Goal: Task Accomplishment & Management: Use online tool/utility

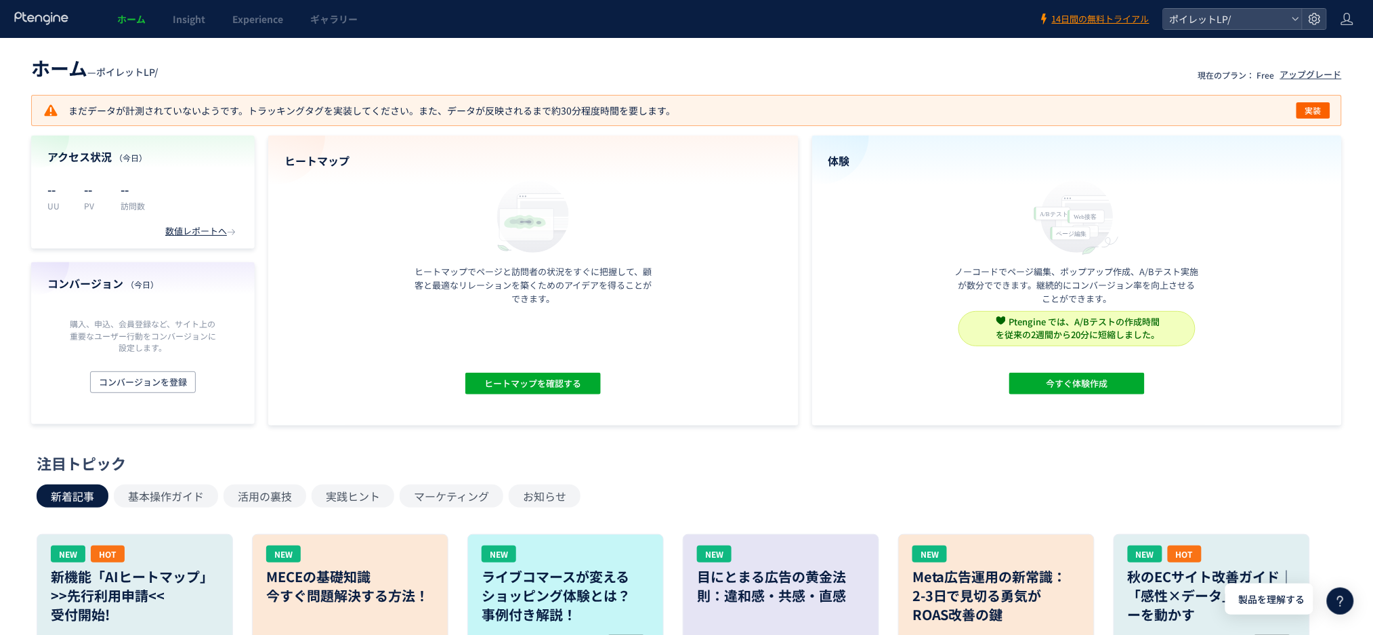
click at [627, 60] on header "ホーム — ポイレットLP/ 現在のプラン： Free アップグレード" at bounding box center [686, 66] width 1311 height 30
click at [1351, 19] on icon at bounding box center [1348, 19] width 14 height 14
click at [529, 71] on header "ホーム — ポイレットLP/ 現在のプラン： Free アップグレード" at bounding box center [686, 66] width 1311 height 30
click at [1350, 20] on icon at bounding box center [1348, 19] width 14 height 14
click at [1330, 52] on span "アカウント設定" at bounding box center [1313, 54] width 66 height 14
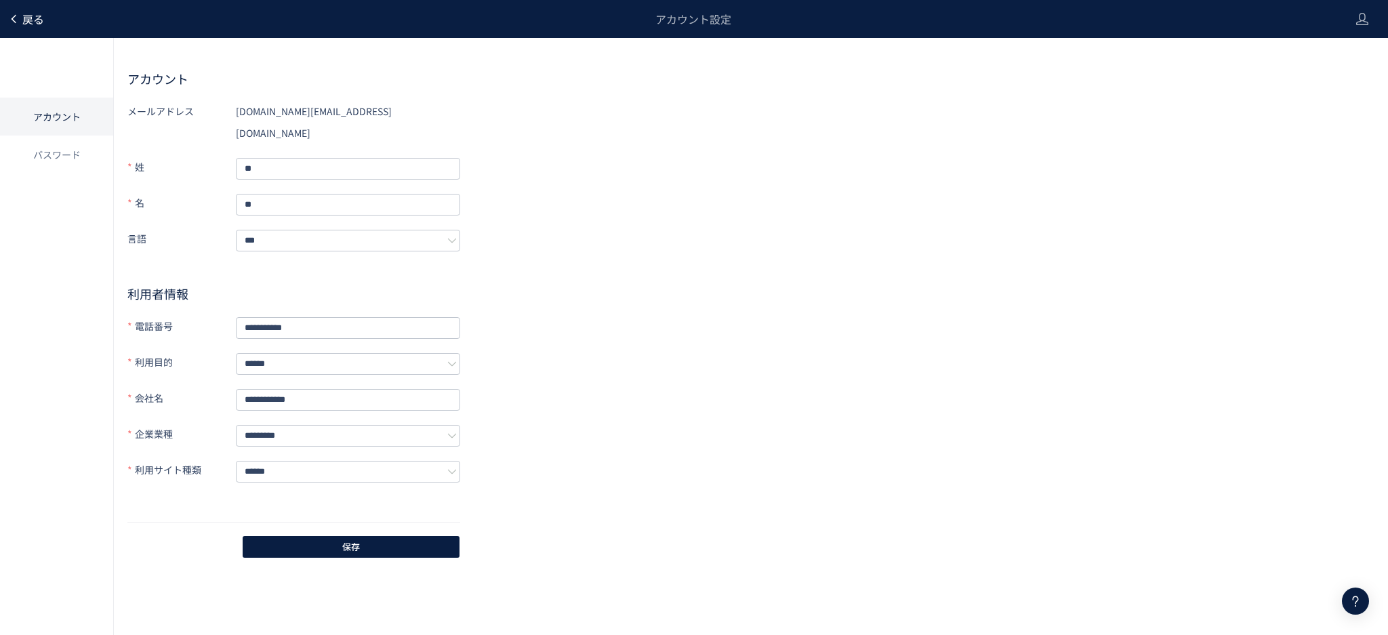
click at [8, 12] on link "戻る" at bounding box center [26, 20] width 36 height 16
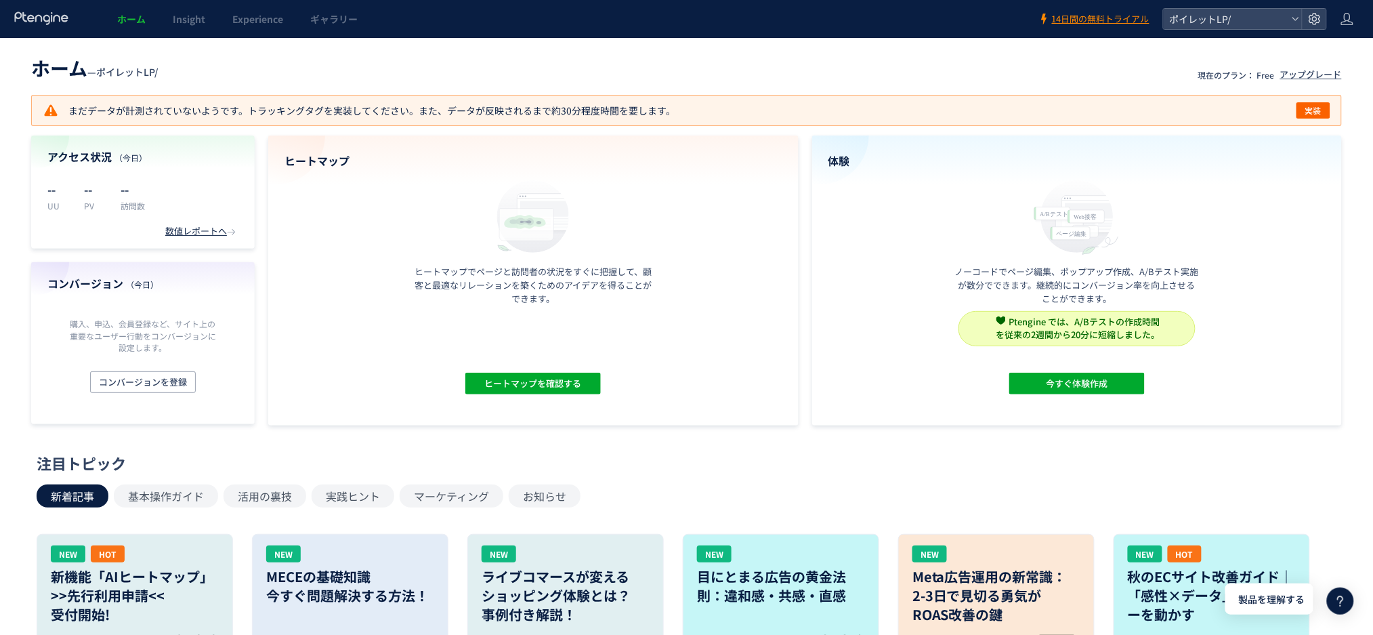
click at [820, 66] on header "ホーム — ポイレットLP/ 現在のプラン： Free アップグレード" at bounding box center [686, 66] width 1311 height 30
click at [1312, 73] on div "アップグレード" at bounding box center [1311, 74] width 62 height 13
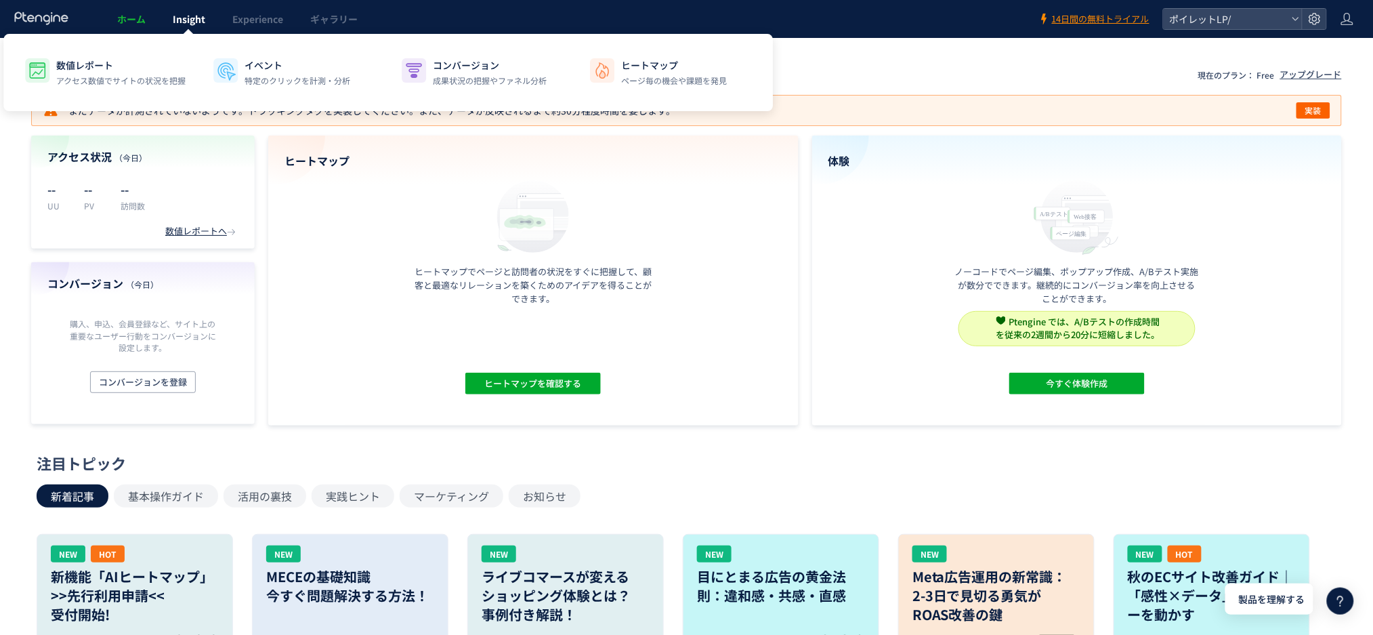
click at [191, 26] on link "Insight" at bounding box center [189, 19] width 60 height 38
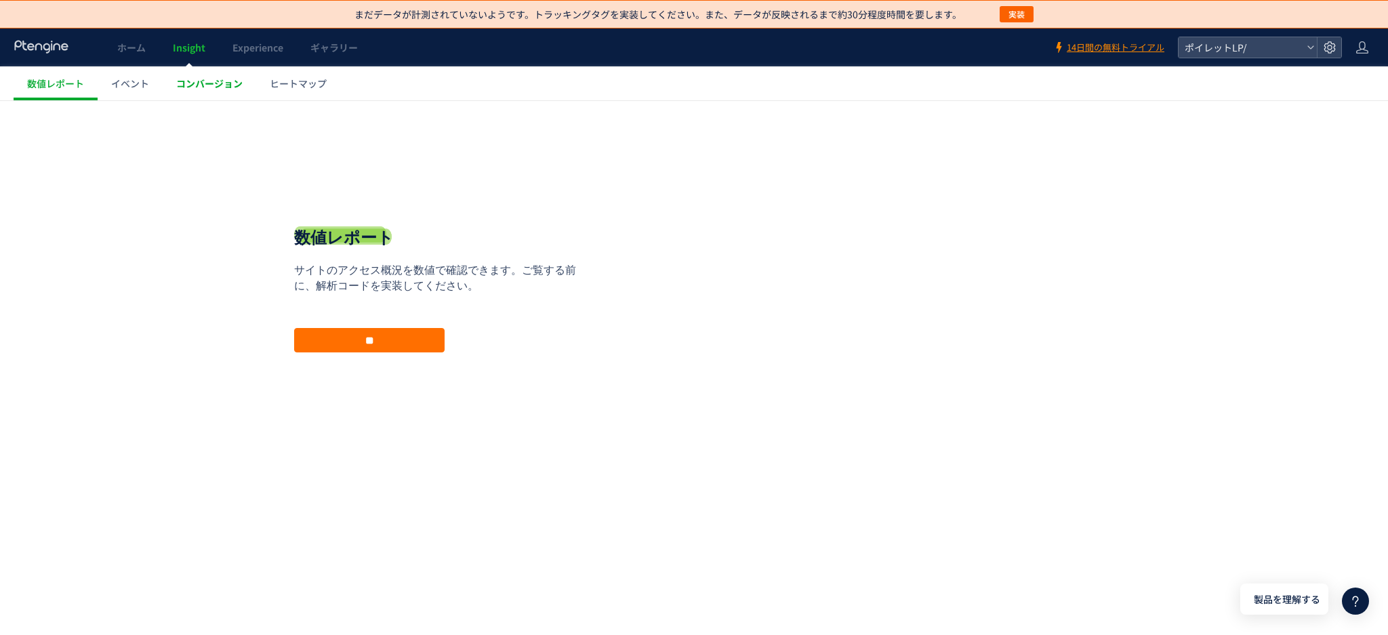
click at [209, 83] on span "コンバージョン" at bounding box center [209, 84] width 66 height 14
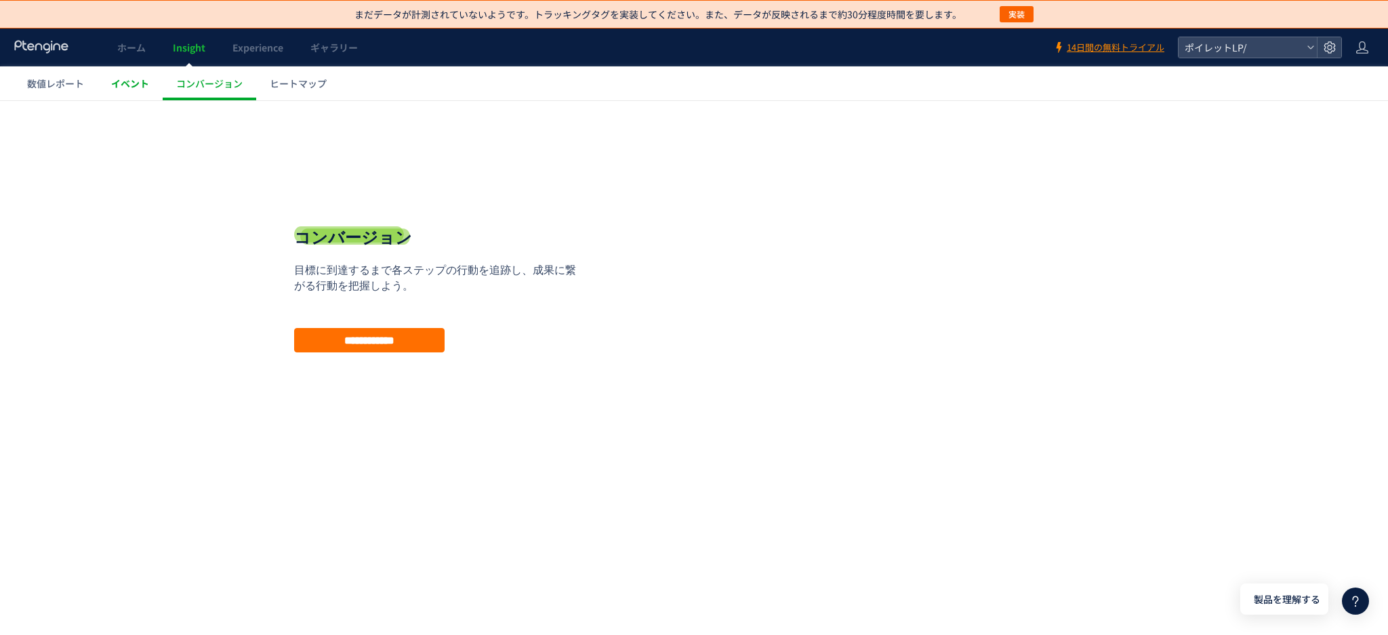
click at [134, 95] on link "イベント" at bounding box center [130, 83] width 65 height 34
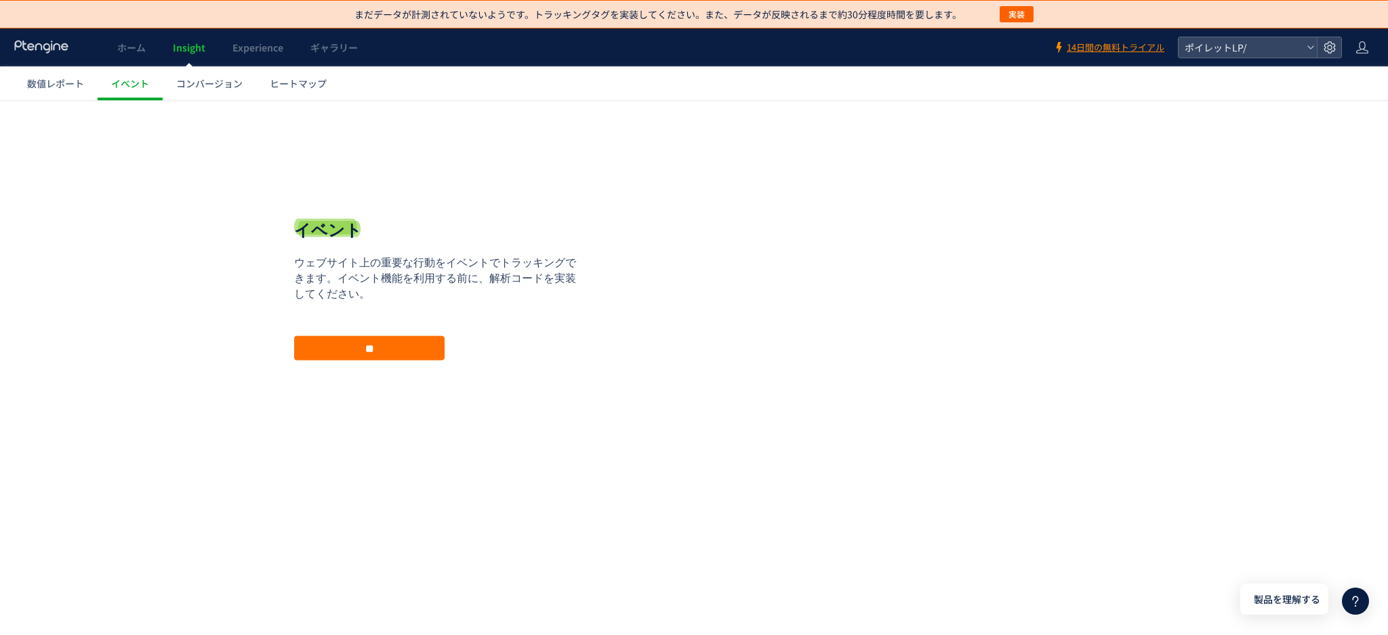
click at [61, 84] on div at bounding box center [694, 317] width 1388 height 635
click at [60, 86] on span "数値レポート" at bounding box center [55, 84] width 57 height 14
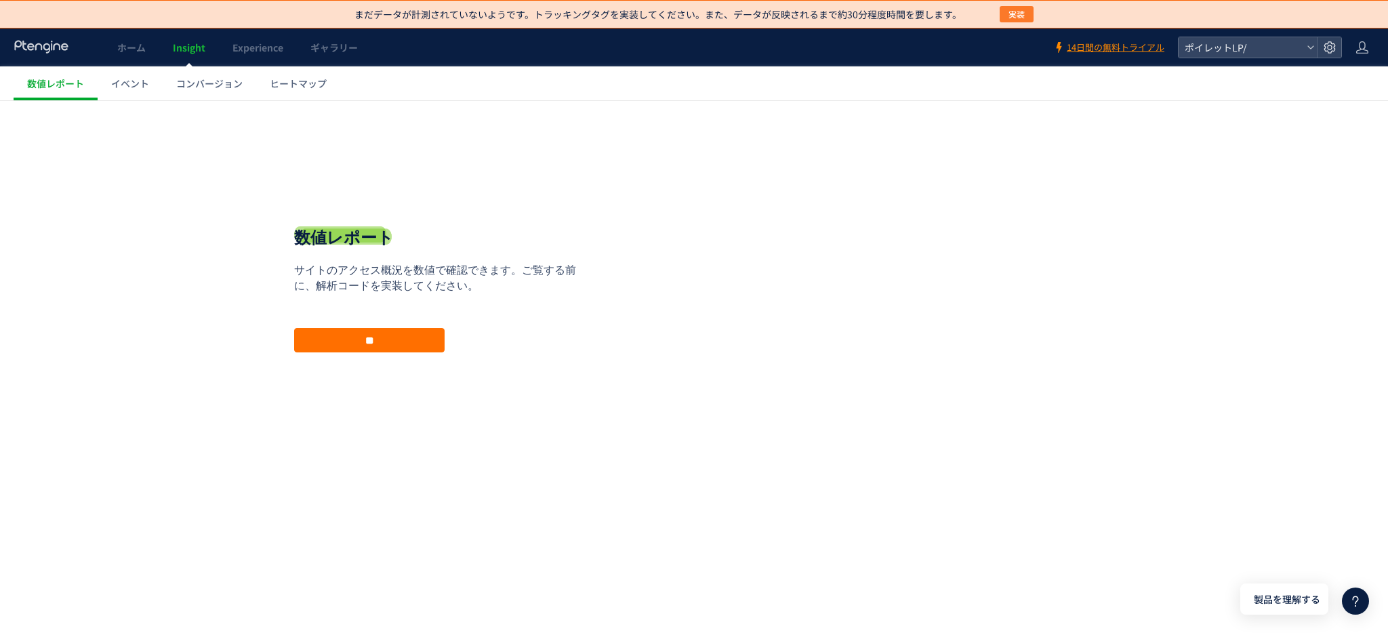
click at [1009, 12] on span "実装" at bounding box center [1016, 14] width 16 height 16
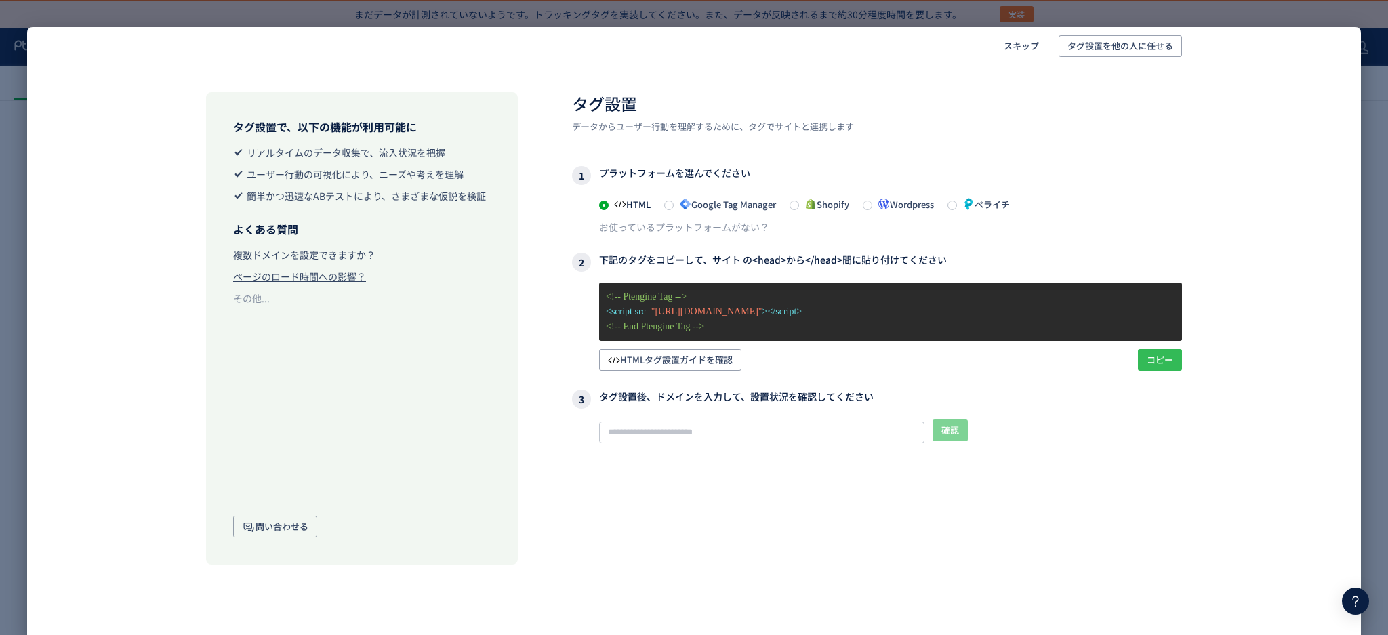
click at [1165, 355] on span "コピー" at bounding box center [1159, 360] width 26 height 22
click at [507, 58] on header "スキップ タグ設置を他の人に任せる" at bounding box center [693, 46] width 1111 height 38
click at [1373, 130] on div "スキップ タグ設置を他の人に任せる タグ設置で、以下の機能が利用可能に リアルタイムのデータ収集で、流入状況を把握 ユーザー行動の可視化により、ニーズや考えを…" at bounding box center [694, 317] width 1388 height 635
click at [668, 203] on span at bounding box center [668, 205] width 9 height 9
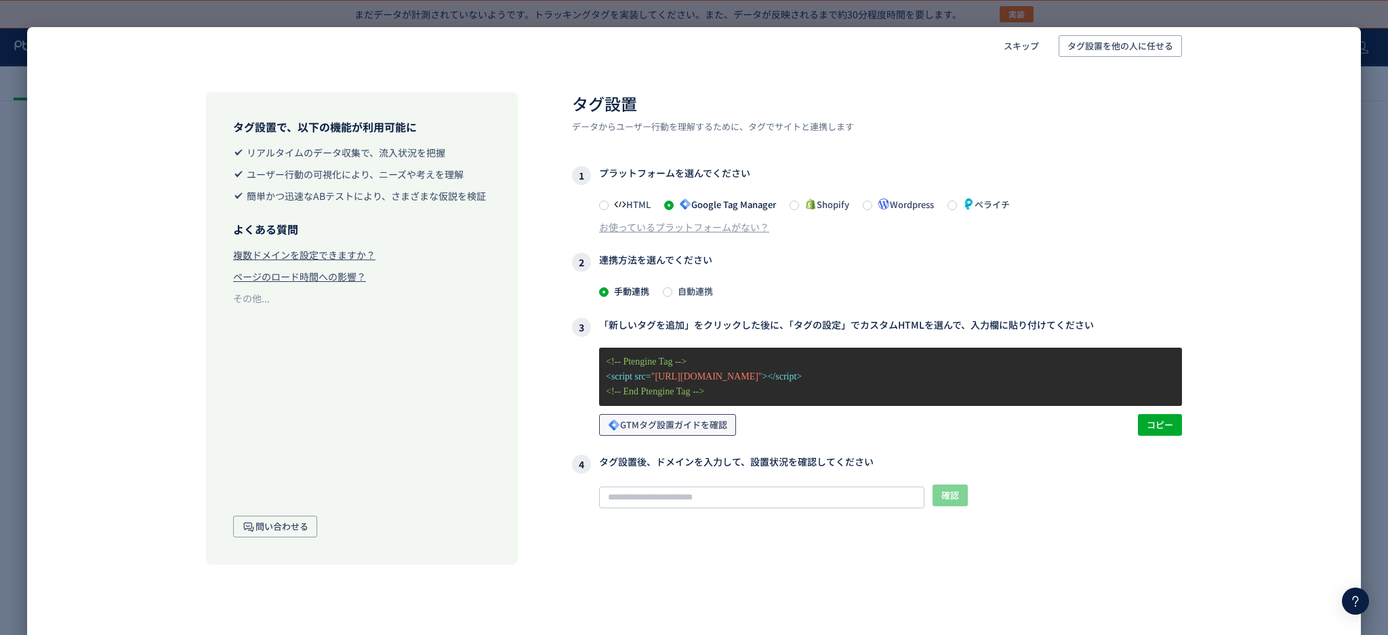
click at [647, 421] on span "GTMタグ設置ガイドを確認" at bounding box center [667, 425] width 119 height 22
